Goal: Contribute content: Add original content to the website for others to see

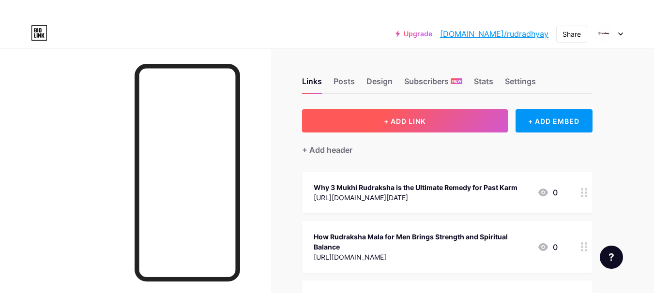
click at [364, 120] on button "+ ADD LINK" at bounding box center [405, 120] width 206 height 23
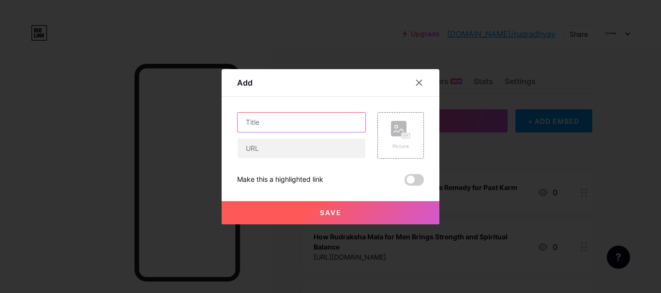
click at [255, 120] on input "text" at bounding box center [302, 122] width 128 height 19
paste input "How 7 Mukhi Rudraksha Brings Wealth and Saturn’s Blessings"
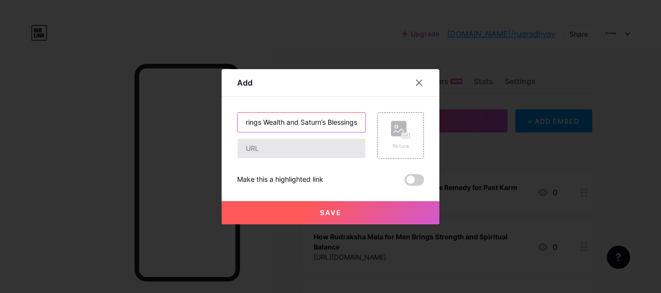
type input "How 7 Mukhi Rudraksha Brings Wealth and Saturn’s Blessings"
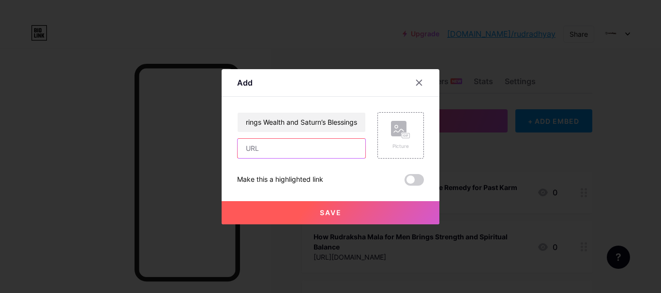
scroll to position [0, 0]
click at [262, 147] on input "text" at bounding box center [302, 148] width 128 height 19
paste input "[URL][DOMAIN_NAME]"
type input "[URL][DOMAIN_NAME]"
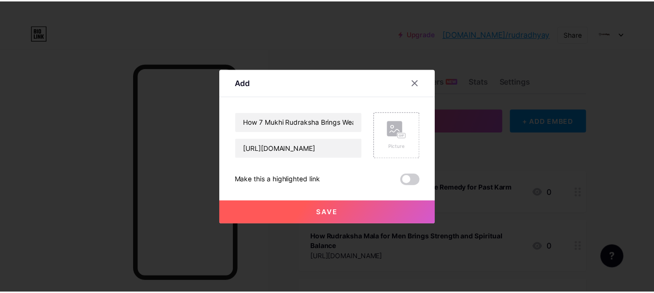
scroll to position [0, 0]
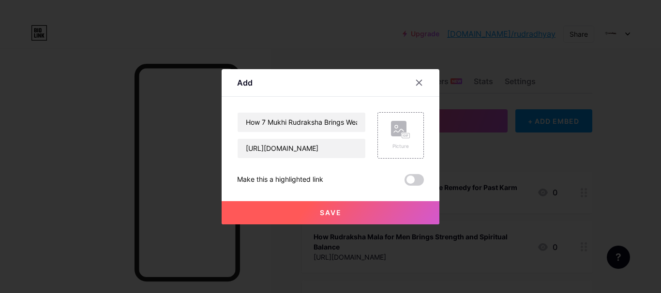
click at [409, 175] on span at bounding box center [414, 180] width 19 height 12
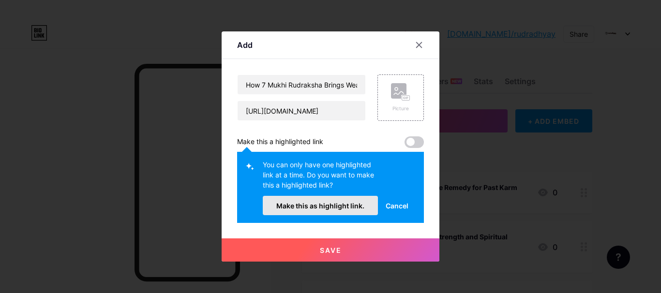
click at [331, 208] on span "Make this as highlight link." at bounding box center [320, 206] width 88 height 8
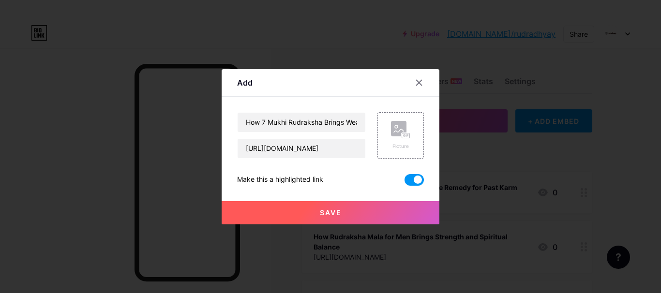
click at [331, 208] on button "Save" at bounding box center [331, 212] width 218 height 23
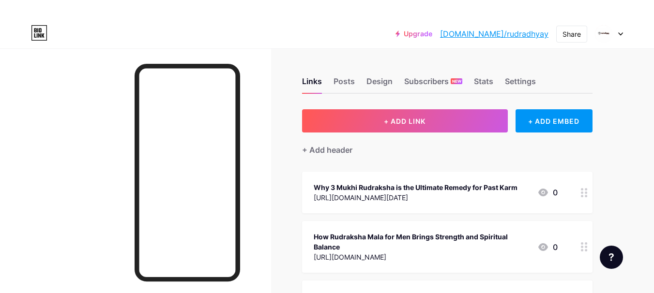
click at [510, 34] on link "[DOMAIN_NAME]/rudradhyay" at bounding box center [494, 34] width 108 height 12
